Goal: Obtain resource: Obtain resource

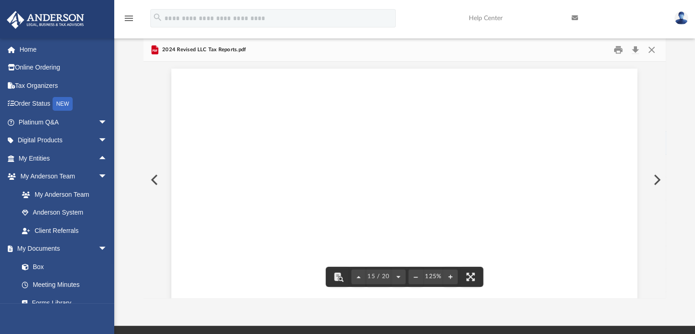
scroll to position [10615, 0]
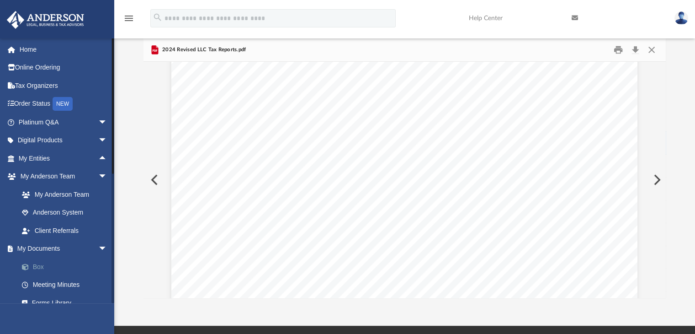
click at [41, 266] on link "Box" at bounding box center [67, 266] width 108 height 18
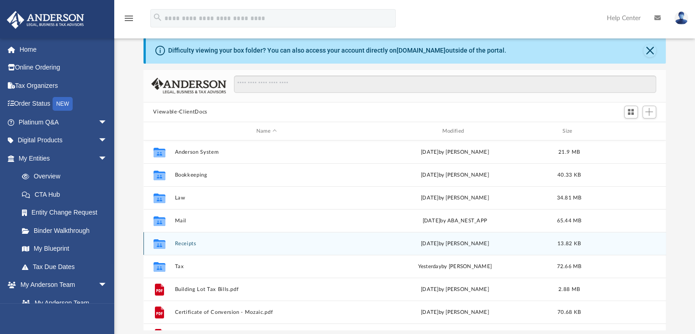
scroll to position [201, 516]
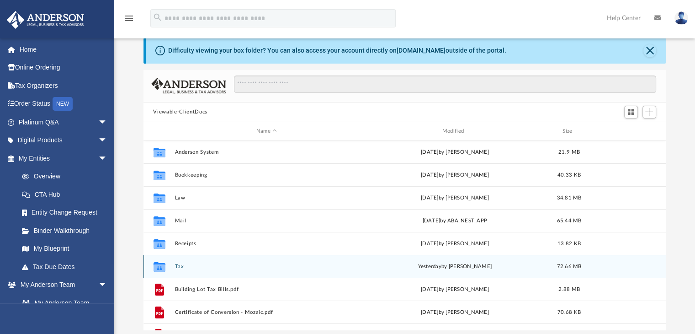
click at [178, 264] on button "Tax" at bounding box center [267, 266] width 184 height 6
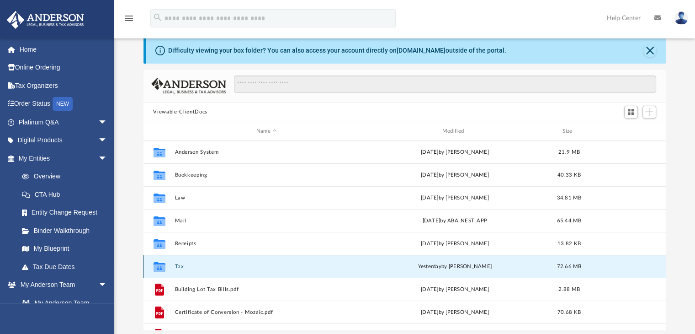
click at [178, 264] on button "Tax" at bounding box center [267, 266] width 184 height 6
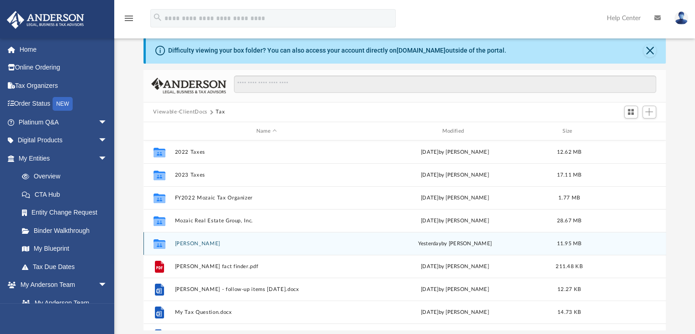
click at [205, 242] on button "[PERSON_NAME]" at bounding box center [267, 243] width 184 height 6
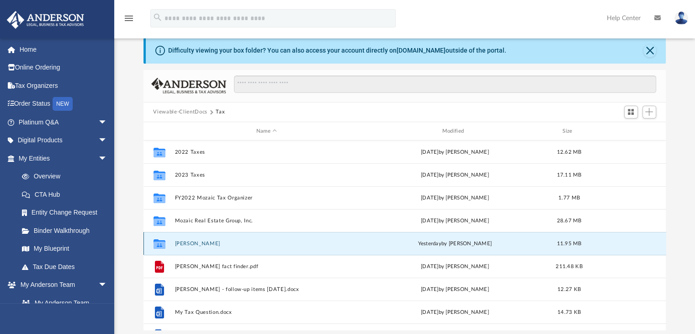
click at [205, 242] on button "[PERSON_NAME]" at bounding box center [267, 243] width 184 height 6
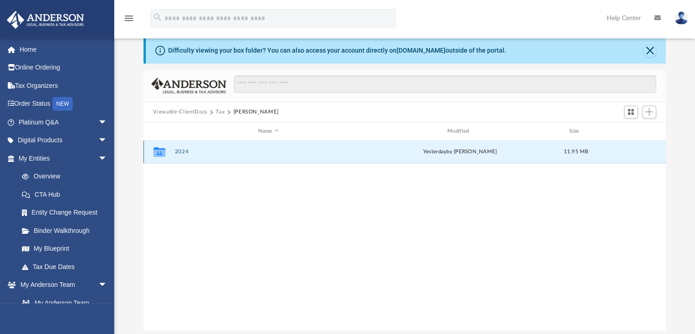
click at [181, 152] on button "2024" at bounding box center [268, 152] width 187 height 6
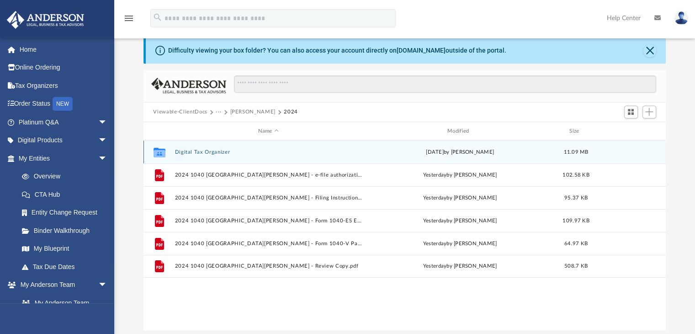
click at [219, 152] on button "Digital Tax Organizer" at bounding box center [268, 152] width 187 height 6
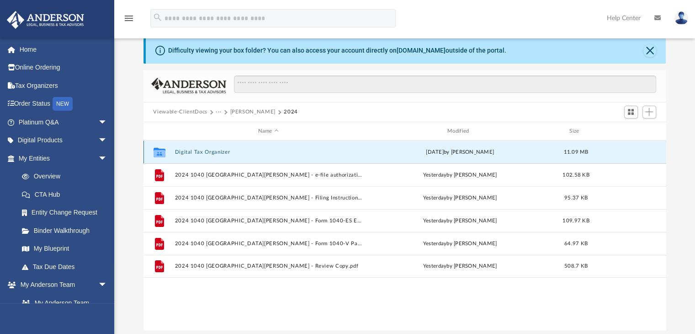
click at [219, 152] on button "Digital Tax Organizer" at bounding box center [268, 152] width 187 height 6
